Goal: Task Accomplishment & Management: Use online tool/utility

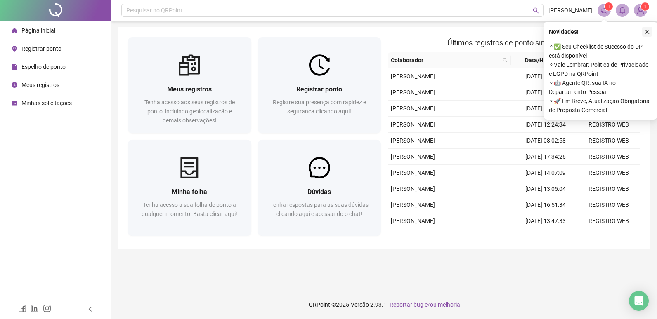
click at [645, 34] on icon "close" at bounding box center [647, 32] width 6 height 6
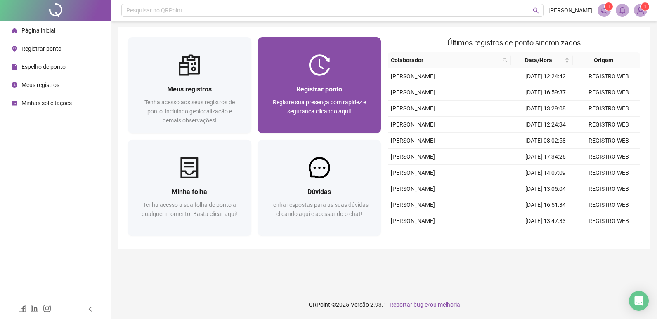
click at [330, 82] on div "Registrar ponto Registre sua presença com rapidez e segurança clicando aqui!" at bounding box center [319, 104] width 123 height 57
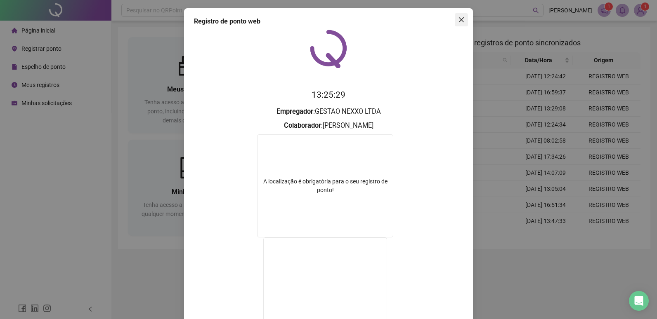
click at [460, 19] on icon "close" at bounding box center [461, 19] width 7 height 7
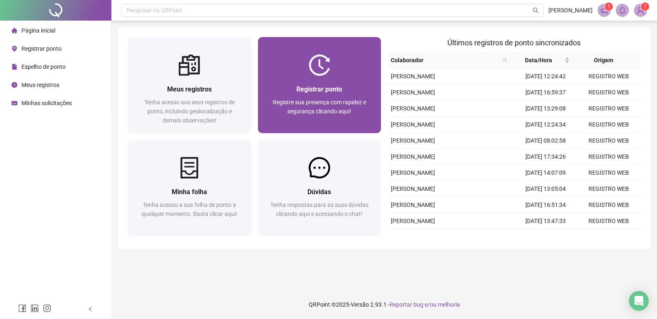
click at [364, 78] on div "Registrar ponto Registre sua presença com rapidez e segurança clicando aqui!" at bounding box center [319, 104] width 123 height 57
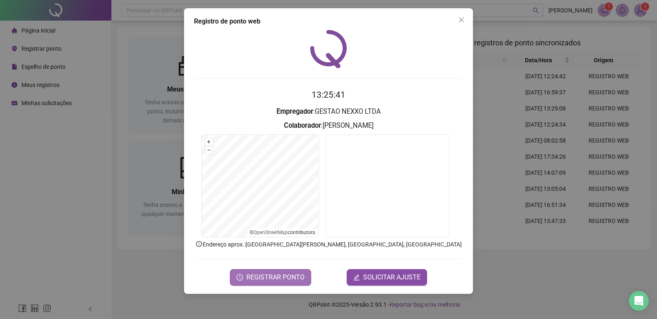
click at [283, 275] on span "REGISTRAR PONTO" at bounding box center [275, 278] width 58 height 10
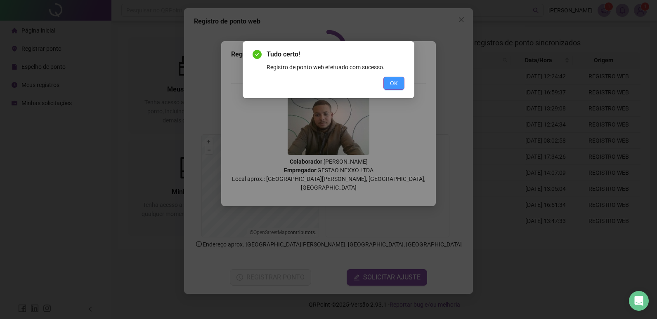
click at [396, 86] on span "OK" at bounding box center [394, 83] width 8 height 9
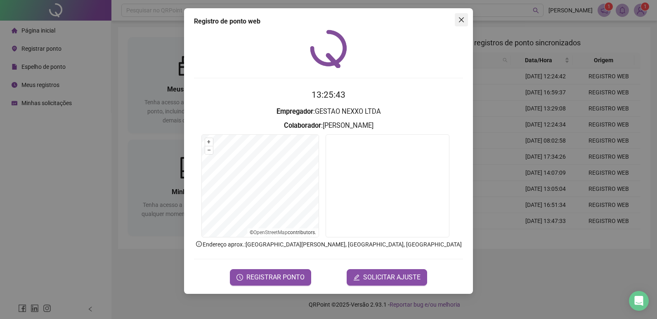
click at [459, 19] on icon "close" at bounding box center [461, 19] width 7 height 7
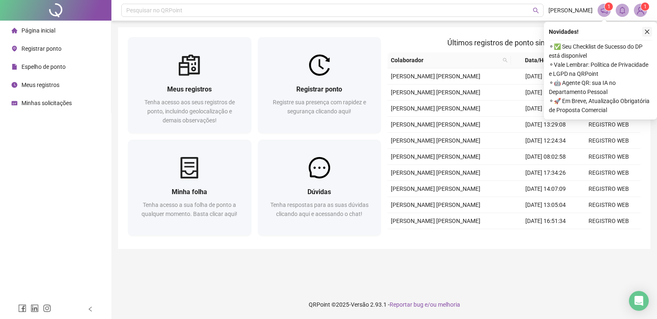
click at [646, 31] on icon "close" at bounding box center [647, 32] width 6 height 6
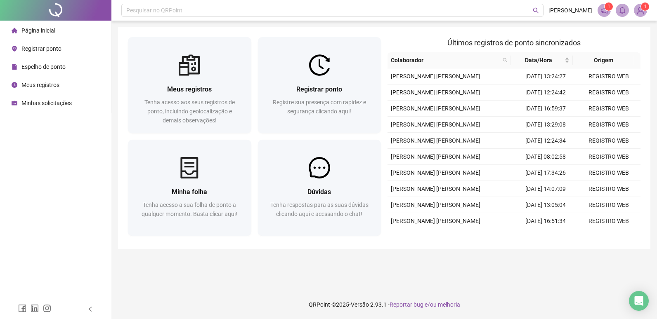
click at [45, 101] on span "Minhas solicitações" at bounding box center [46, 103] width 50 height 7
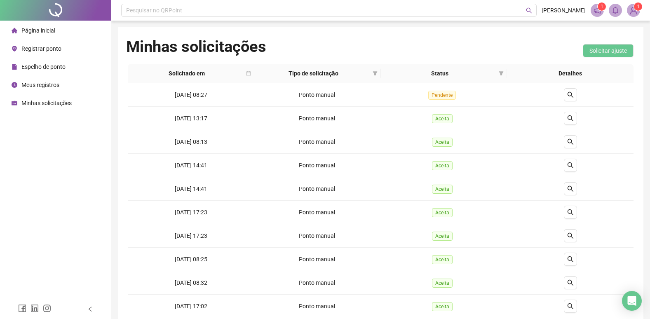
click at [35, 28] on span "Página inicial" at bounding box center [38, 30] width 34 height 7
